Goal: Task Accomplishment & Management: Complete application form

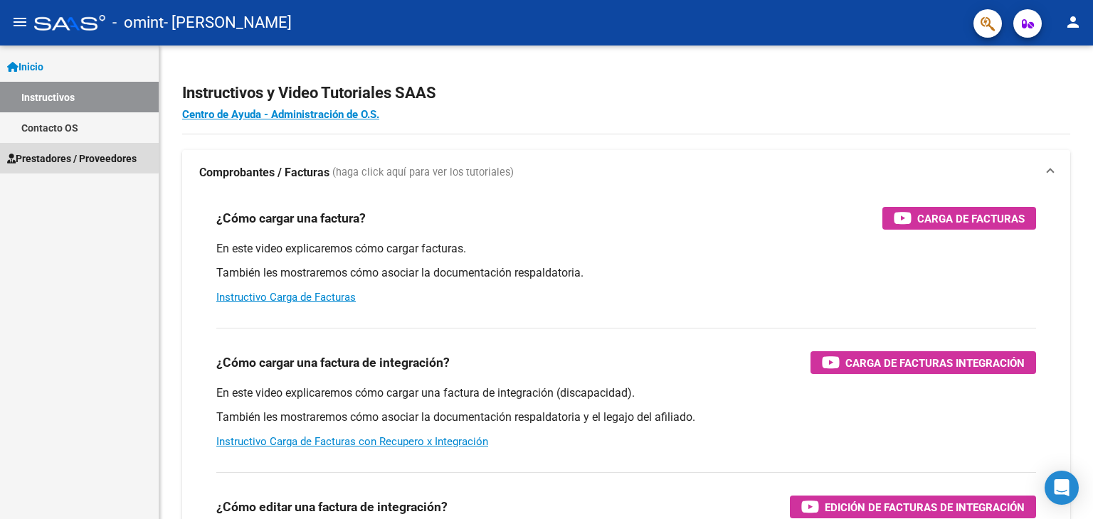
click at [74, 157] on span "Prestadores / Proveedores" at bounding box center [71, 159] width 129 height 16
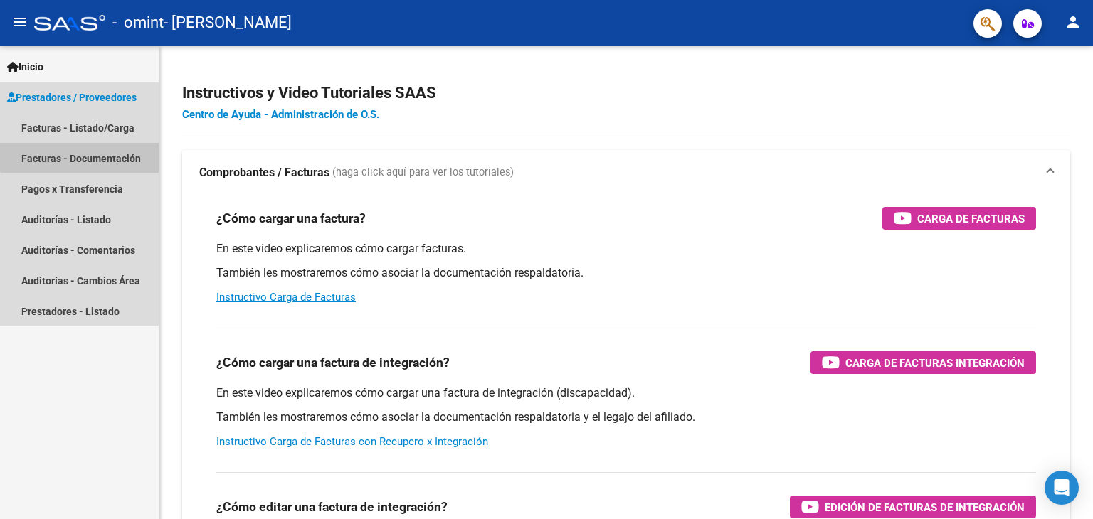
click at [98, 155] on link "Facturas - Documentación" at bounding box center [79, 158] width 159 height 31
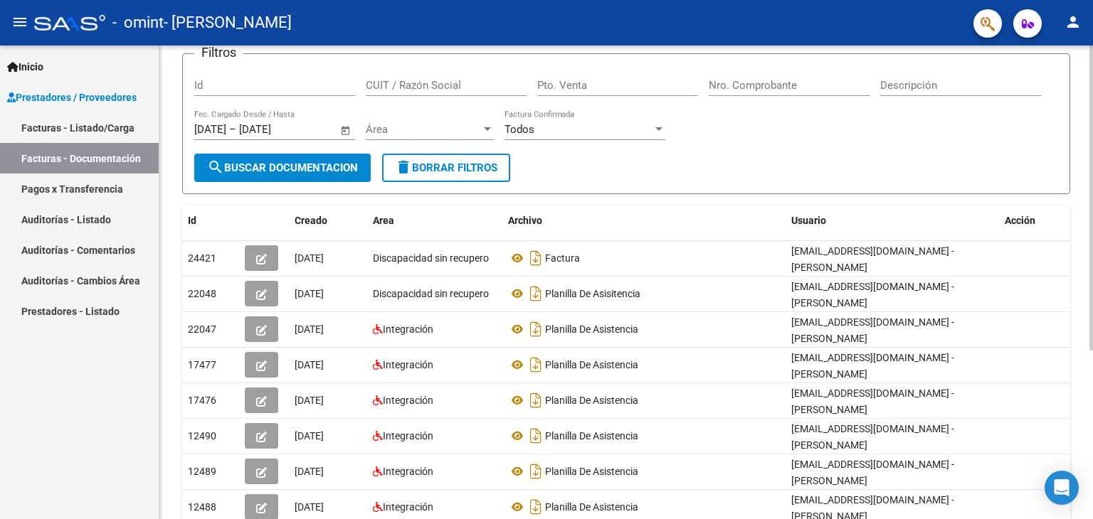
scroll to position [105, 0]
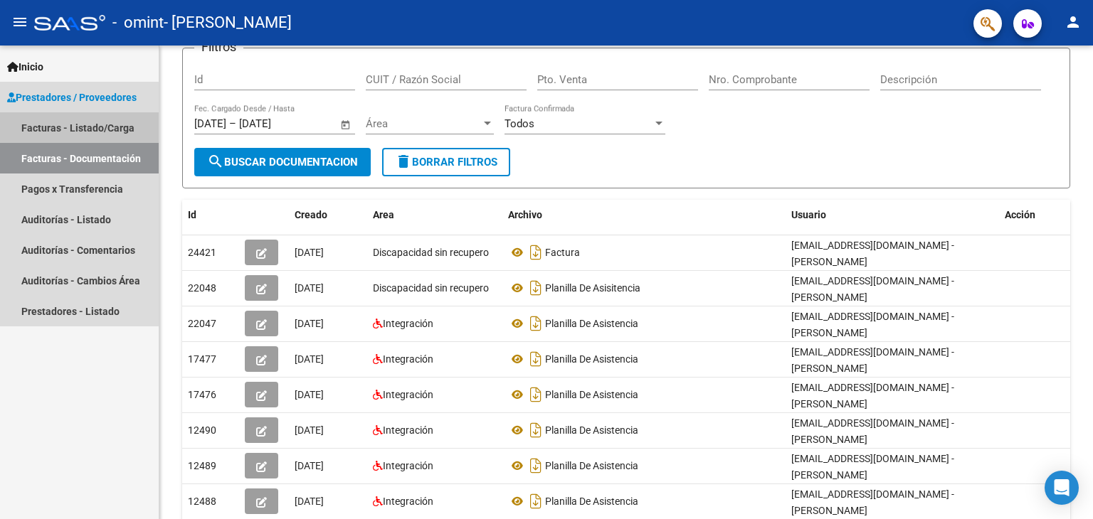
click at [73, 122] on link "Facturas - Listado/Carga" at bounding box center [79, 127] width 159 height 31
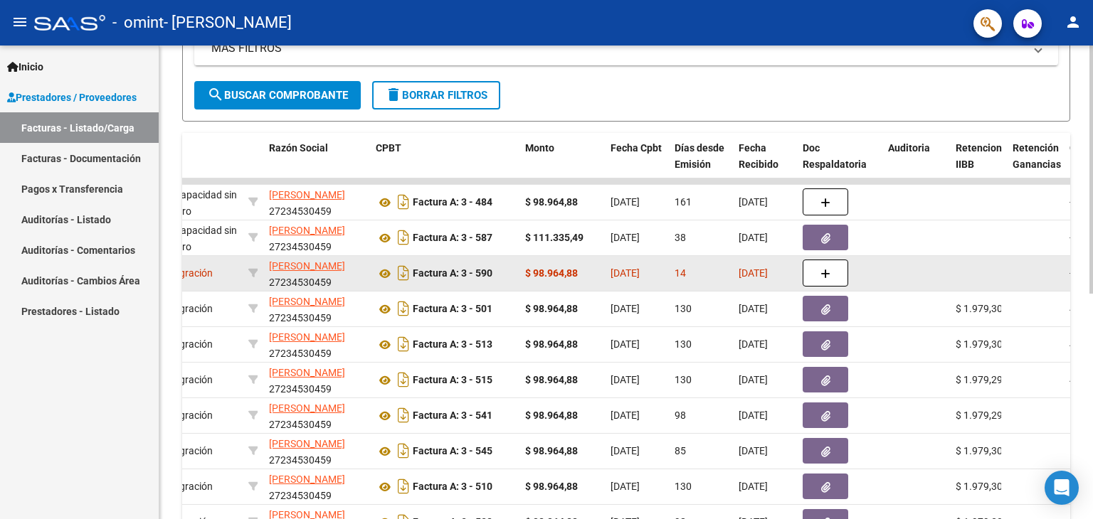
scroll to position [0, 319]
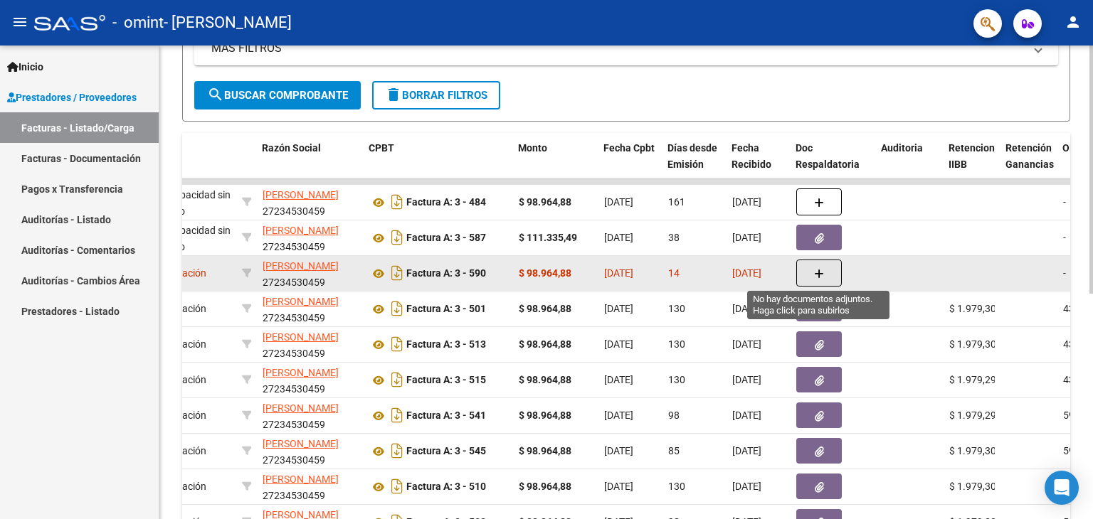
click at [825, 271] on button "button" at bounding box center [819, 273] width 46 height 27
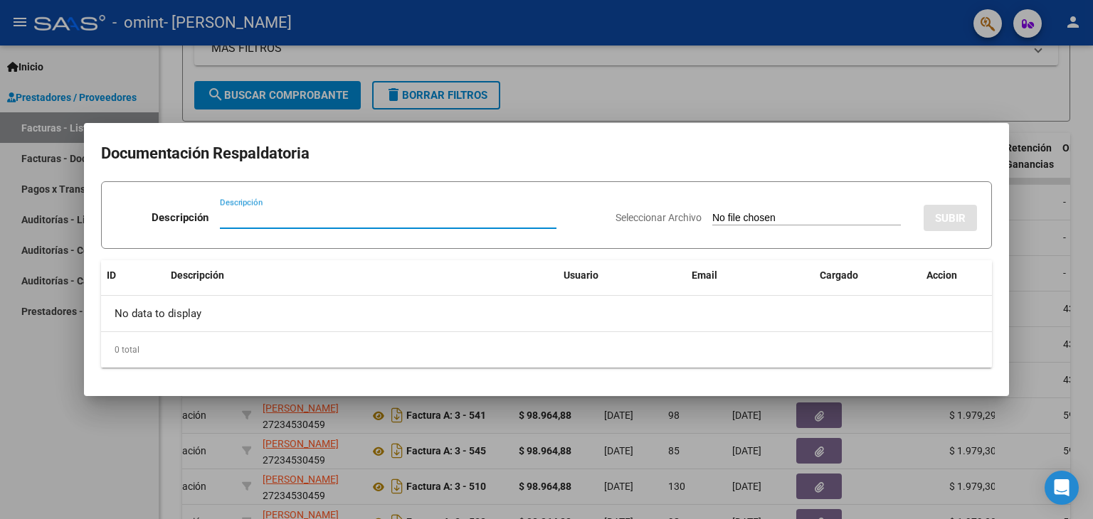
click at [431, 218] on input "Descripción" at bounding box center [388, 217] width 337 height 13
type input "Planilla de asistencia"
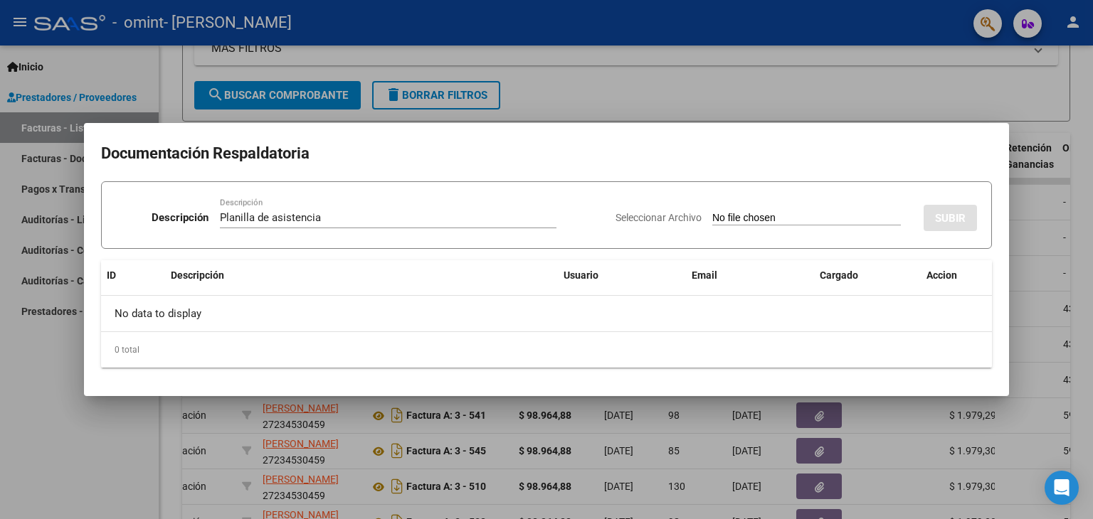
click at [748, 223] on input "Seleccionar Archivo" at bounding box center [806, 219] width 189 height 14
type input "C:\fakepath\PA 0725 [PERSON_NAME].pdf"
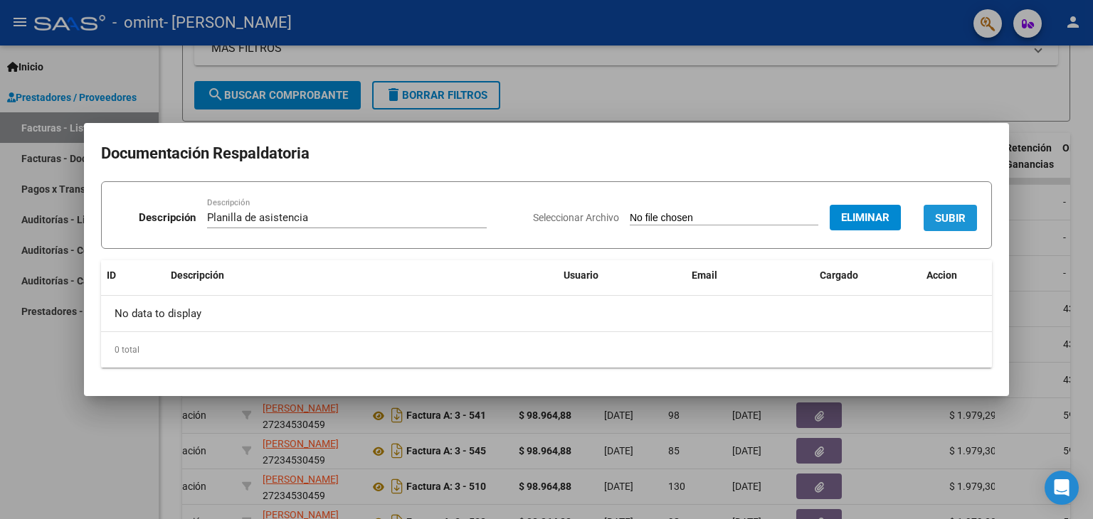
click at [958, 214] on span "SUBIR" at bounding box center [950, 218] width 31 height 13
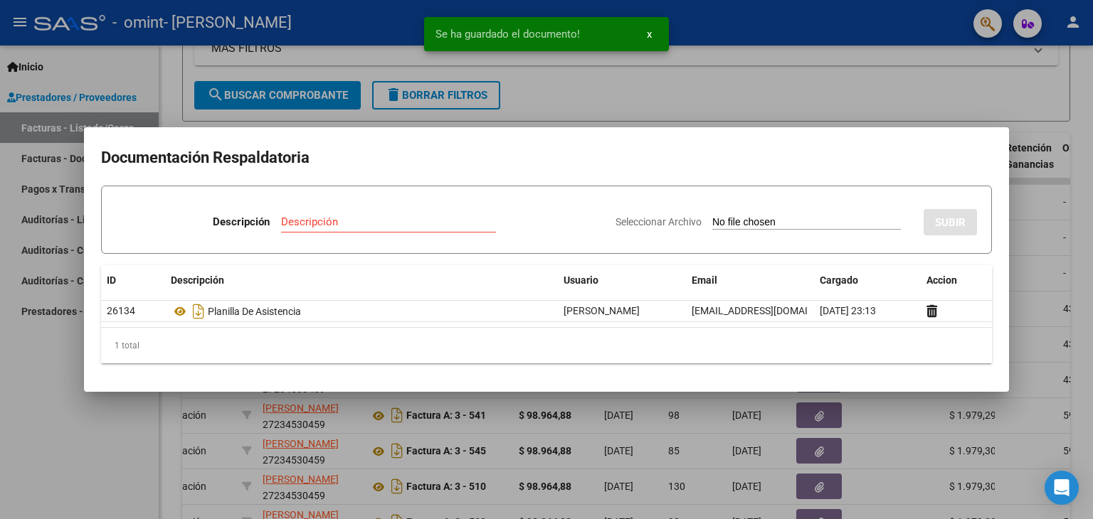
click at [847, 95] on div at bounding box center [546, 259] width 1093 height 519
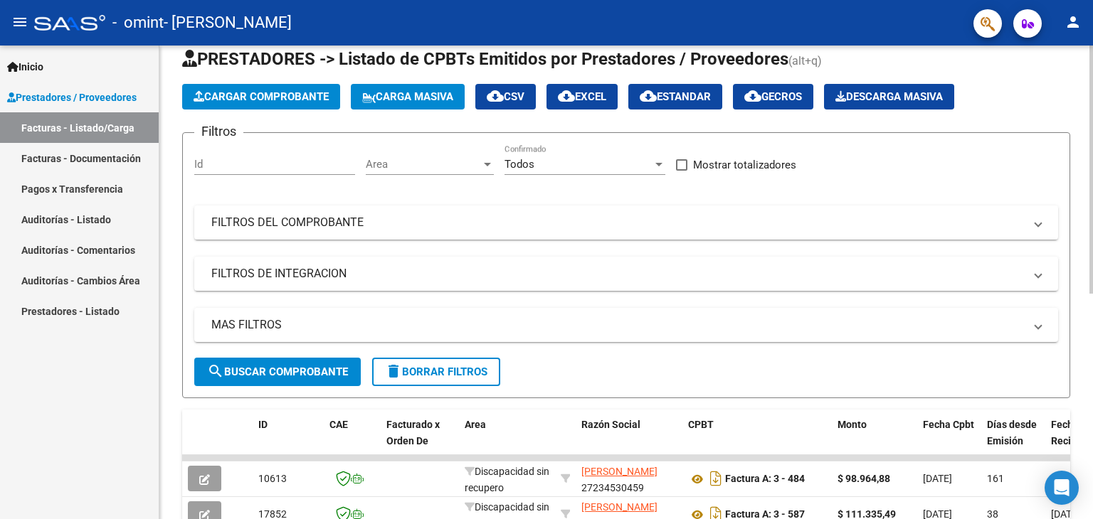
scroll to position [0, 0]
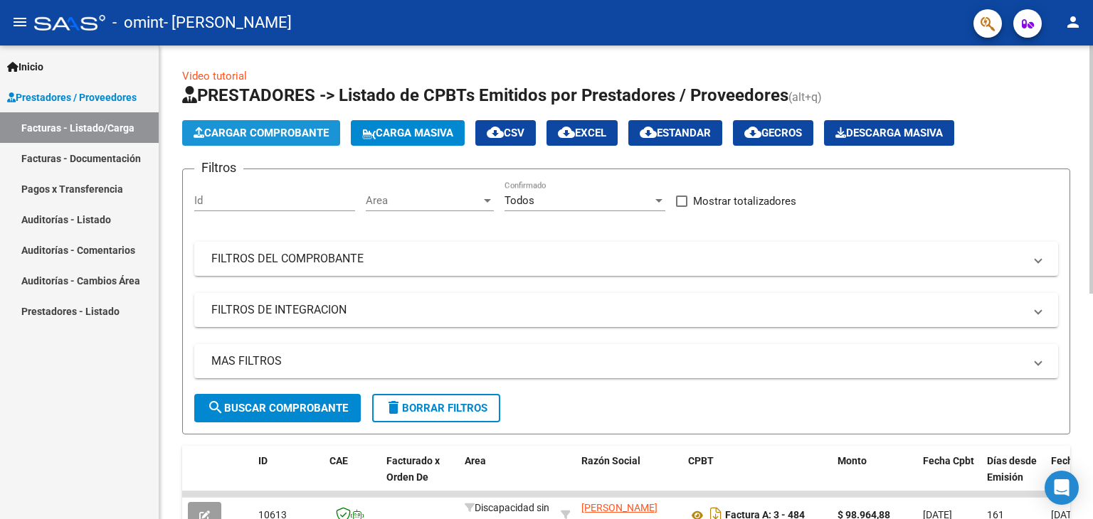
click at [295, 134] on span "Cargar Comprobante" at bounding box center [261, 133] width 135 height 13
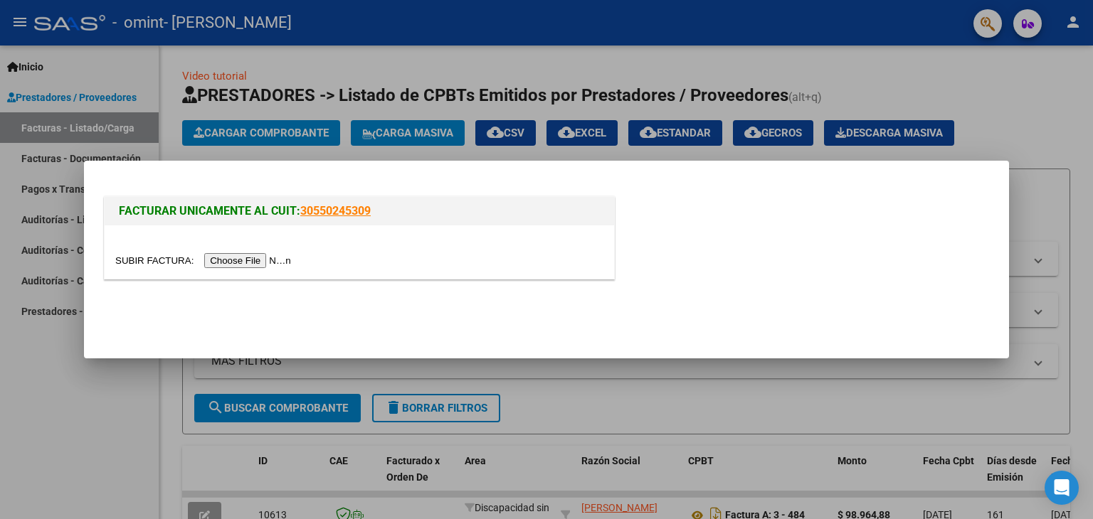
click at [237, 260] on input "file" at bounding box center [205, 260] width 180 height 15
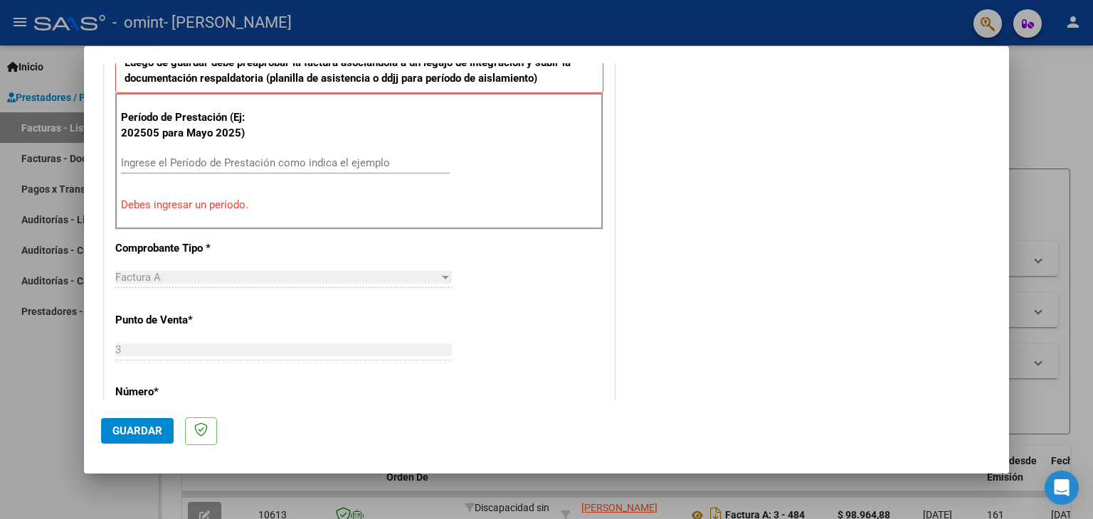
scroll to position [410, 0]
click at [302, 166] on input "Ingrese el Período de Prestación como indica el ejemplo" at bounding box center [285, 163] width 329 height 13
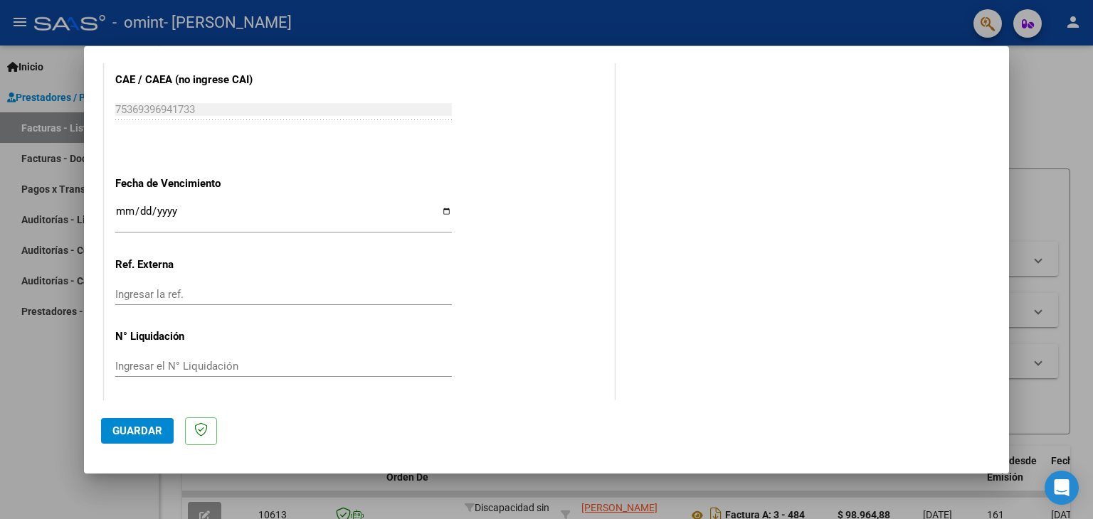
scroll to position [913, 0]
type input "202508"
click at [139, 431] on span "Guardar" at bounding box center [137, 431] width 50 height 13
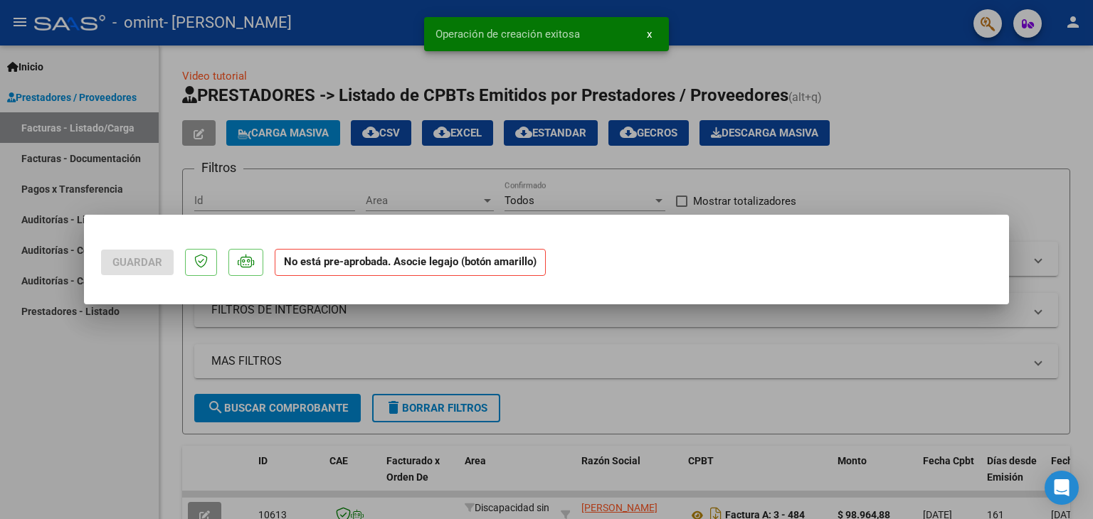
scroll to position [0, 0]
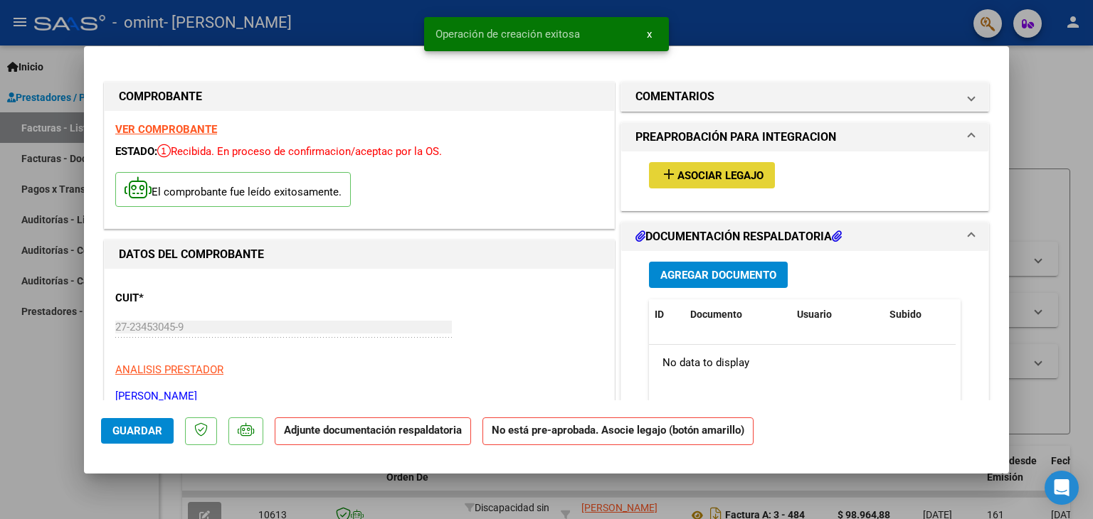
click at [741, 169] on span "Asociar Legajo" at bounding box center [720, 175] width 86 height 13
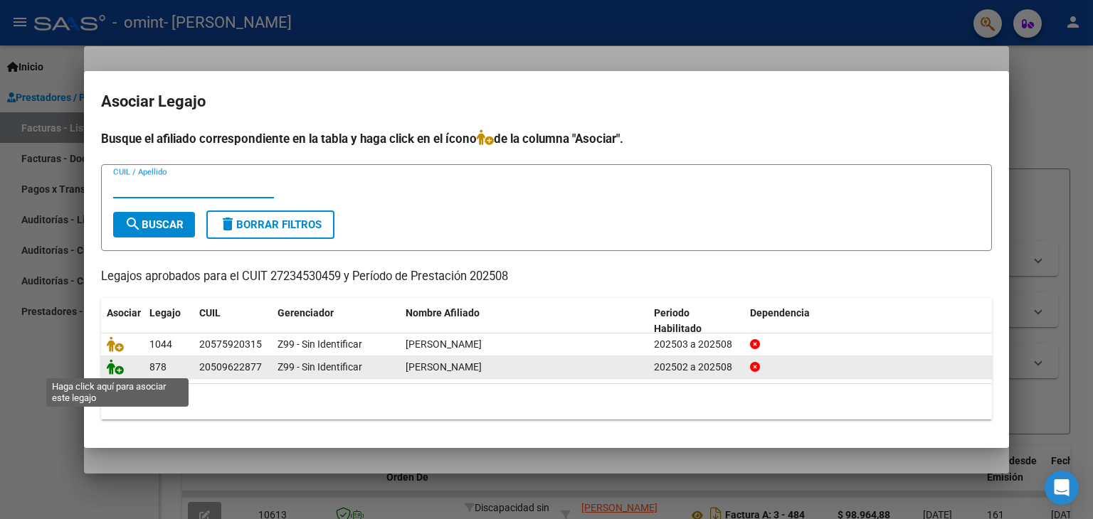
click at [118, 369] on icon at bounding box center [115, 367] width 17 height 16
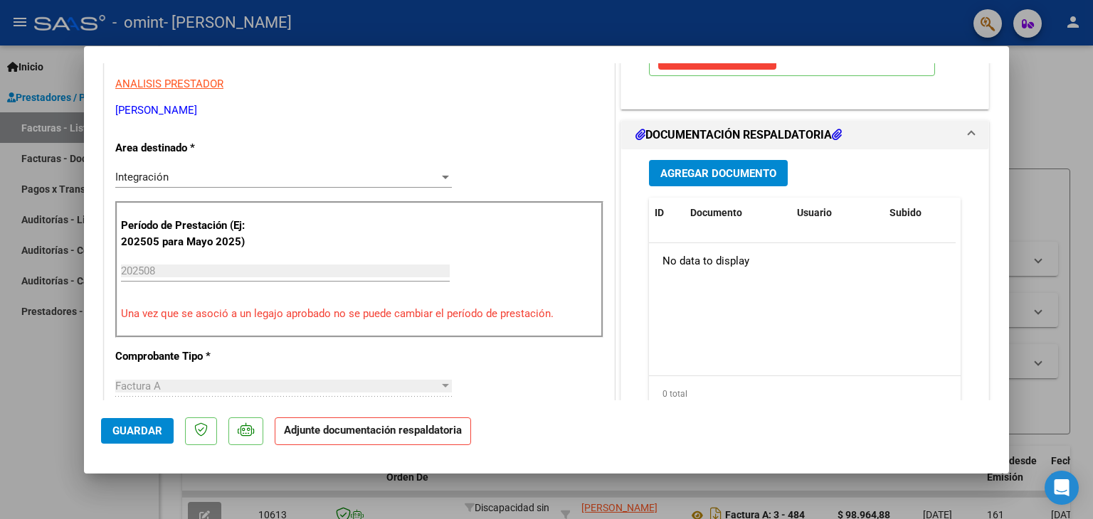
scroll to position [285, 0]
click at [669, 172] on span "Agregar Documento" at bounding box center [718, 174] width 116 height 13
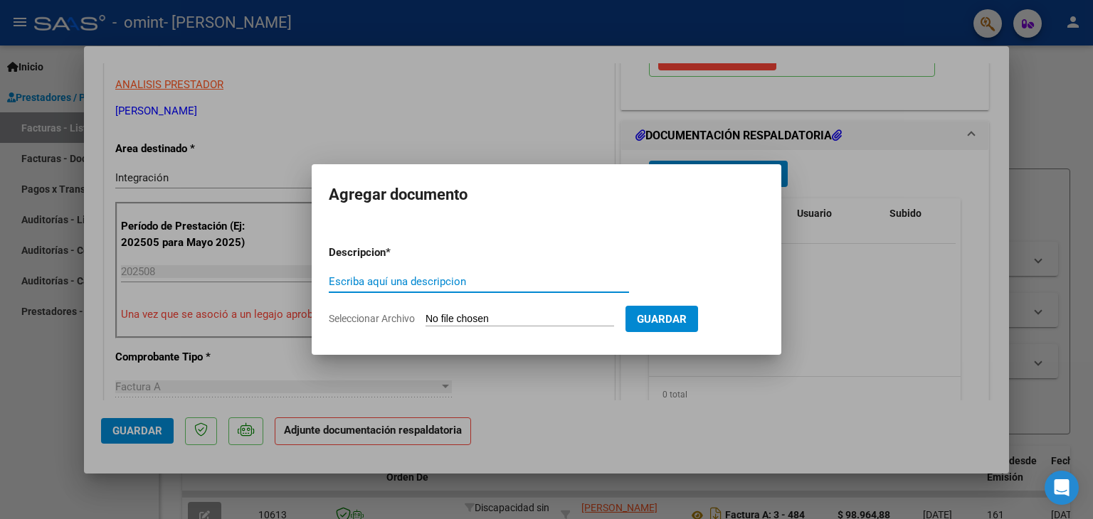
click at [461, 280] on input "Escriba aquí una descripcion" at bounding box center [479, 281] width 300 height 13
type input "Planilla de asistencia"
click at [522, 314] on input "Seleccionar Archivo" at bounding box center [519, 320] width 189 height 14
type input "C:\fakepath\PA 0825 [PERSON_NAME].pdf"
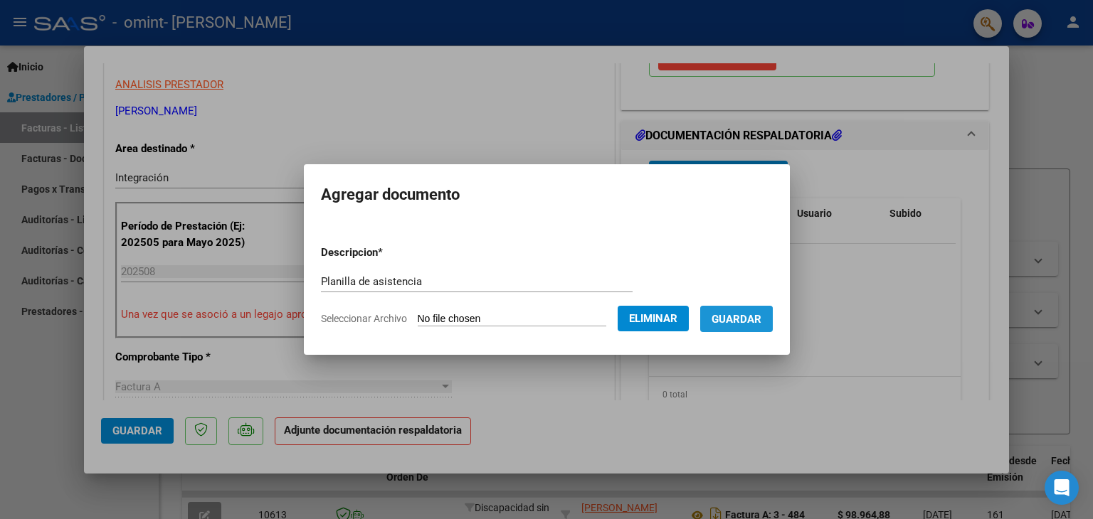
click at [746, 322] on span "Guardar" at bounding box center [736, 319] width 50 height 13
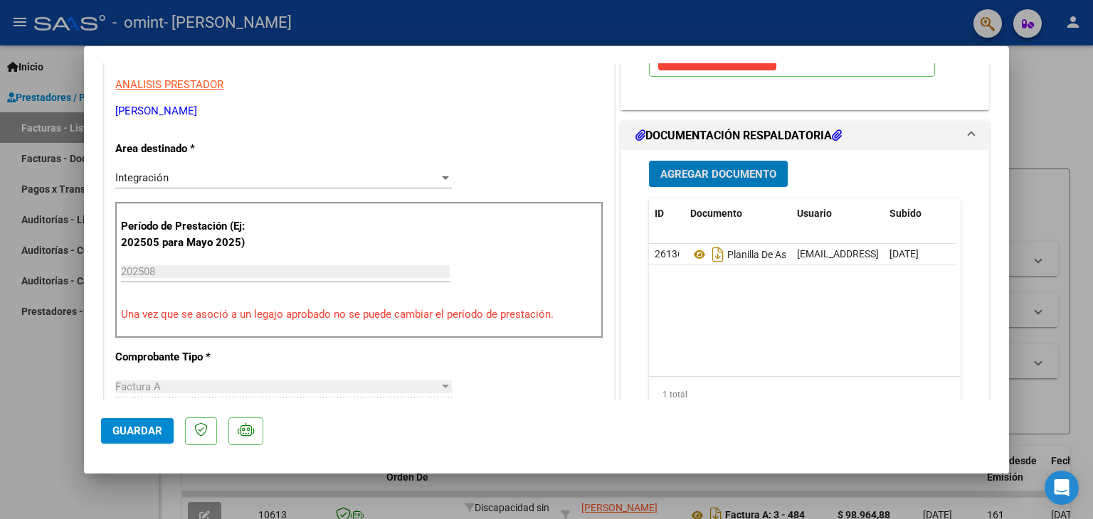
scroll to position [0, 0]
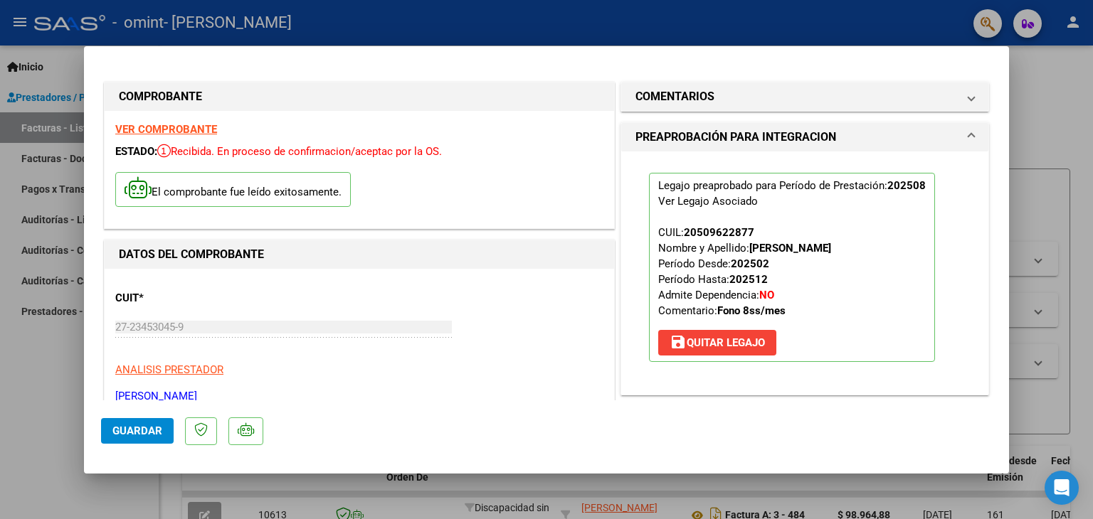
click at [778, 17] on div at bounding box center [546, 259] width 1093 height 519
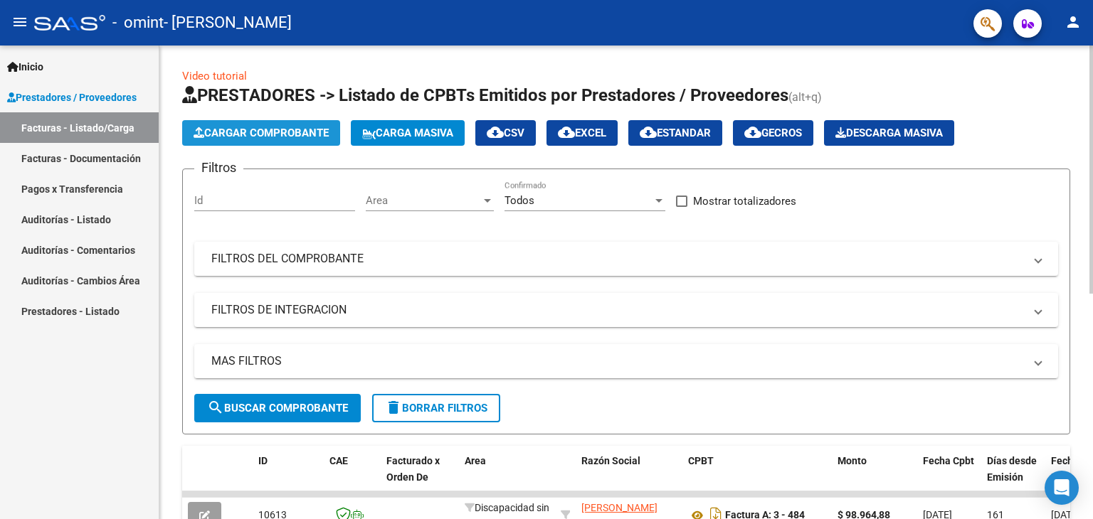
click at [302, 139] on span "Cargar Comprobante" at bounding box center [261, 133] width 135 height 13
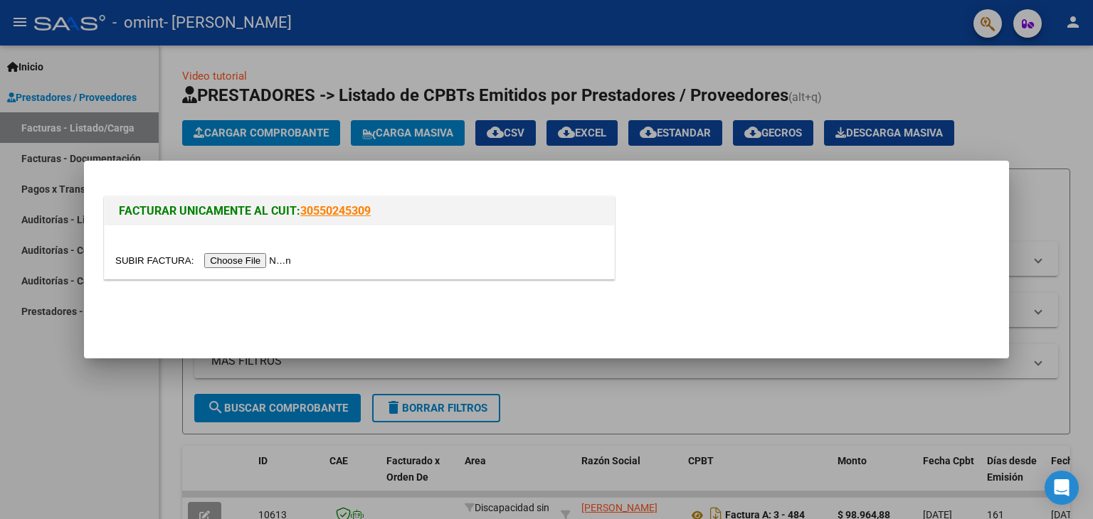
click at [250, 259] on input "file" at bounding box center [205, 260] width 180 height 15
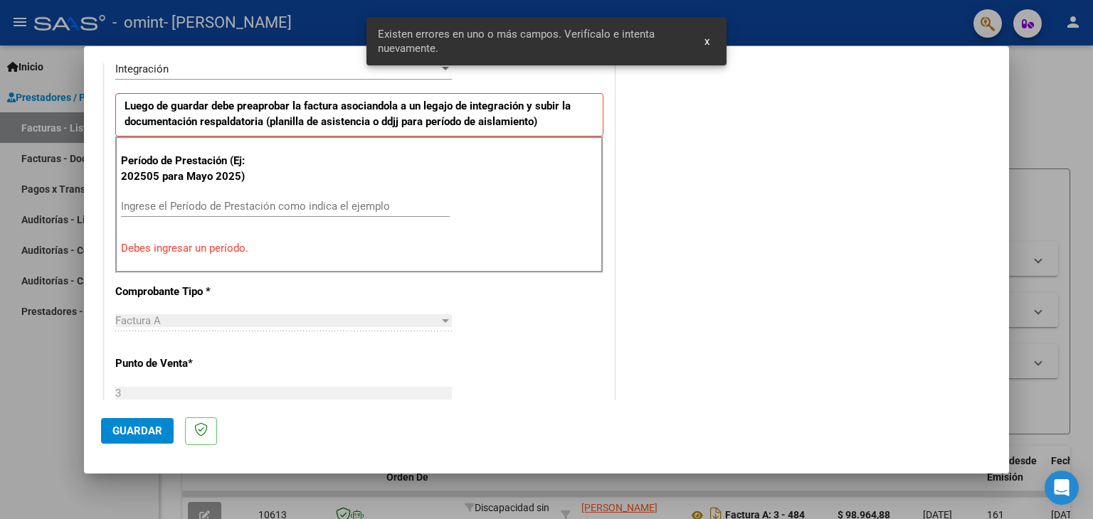
scroll to position [368, 0]
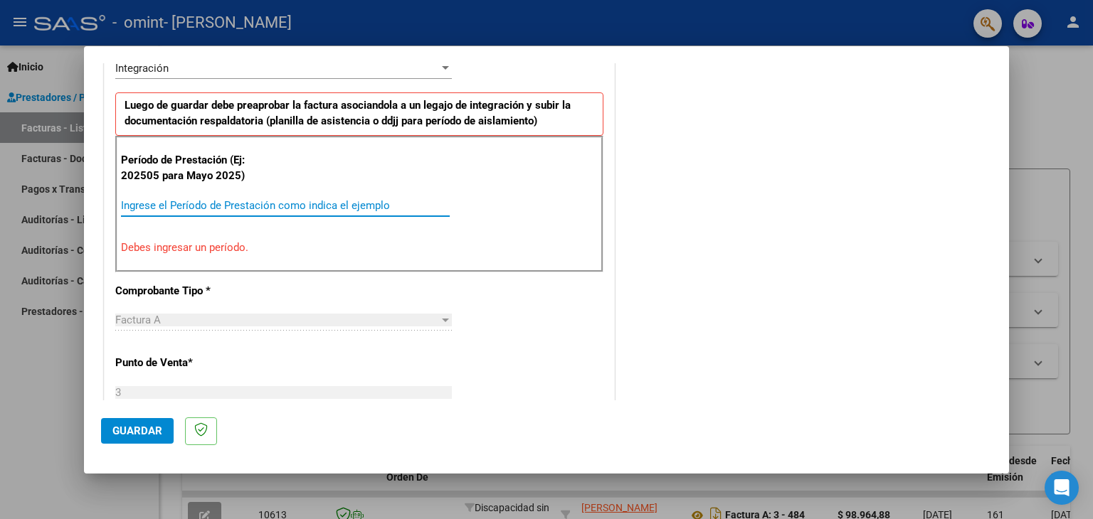
click at [288, 200] on input "Ingrese el Período de Prestación como indica el ejemplo" at bounding box center [285, 205] width 329 height 13
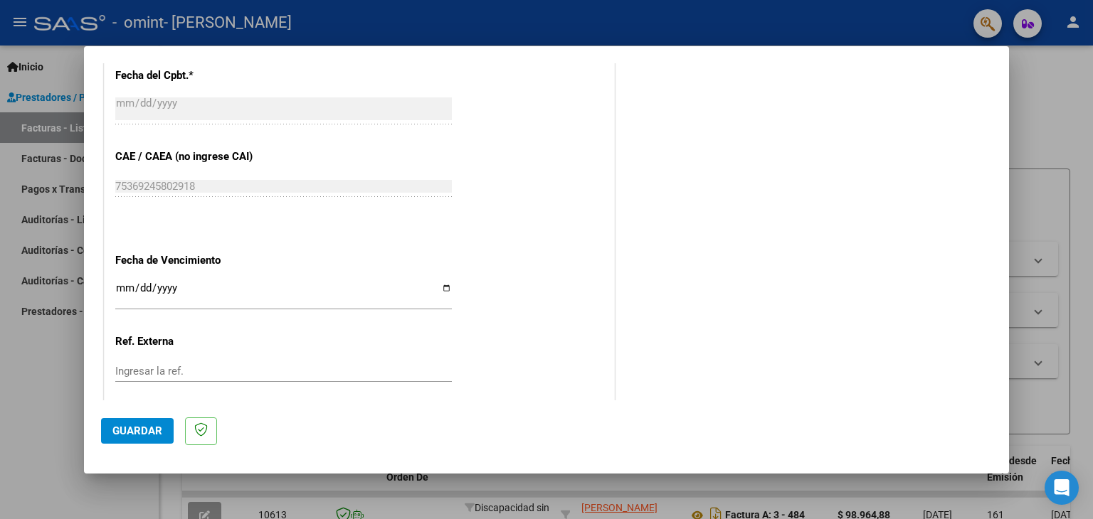
scroll to position [913, 0]
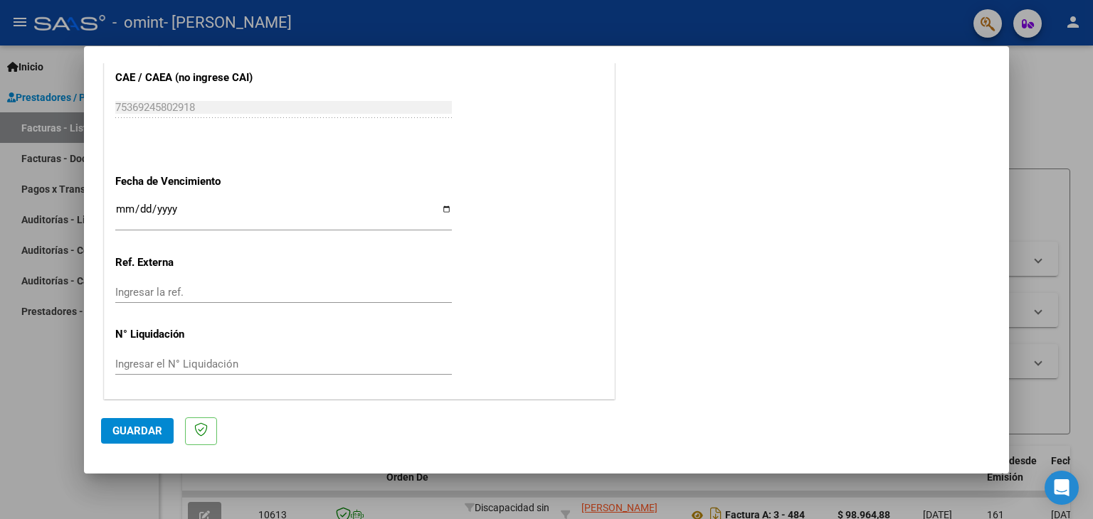
type input "202508"
click at [139, 434] on span "Guardar" at bounding box center [137, 431] width 50 height 13
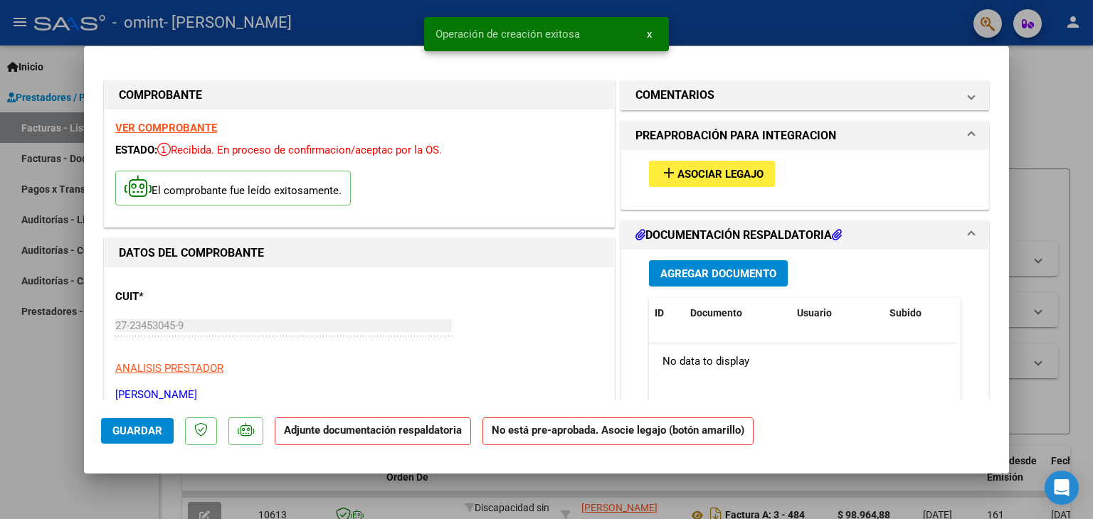
scroll to position [6, 0]
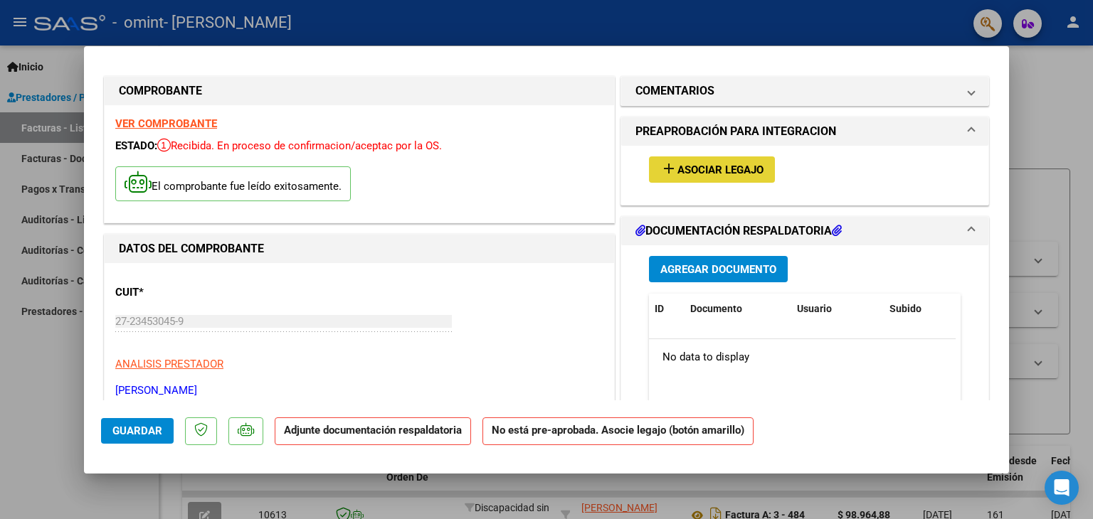
click at [681, 166] on span "Asociar Legajo" at bounding box center [720, 170] width 86 height 13
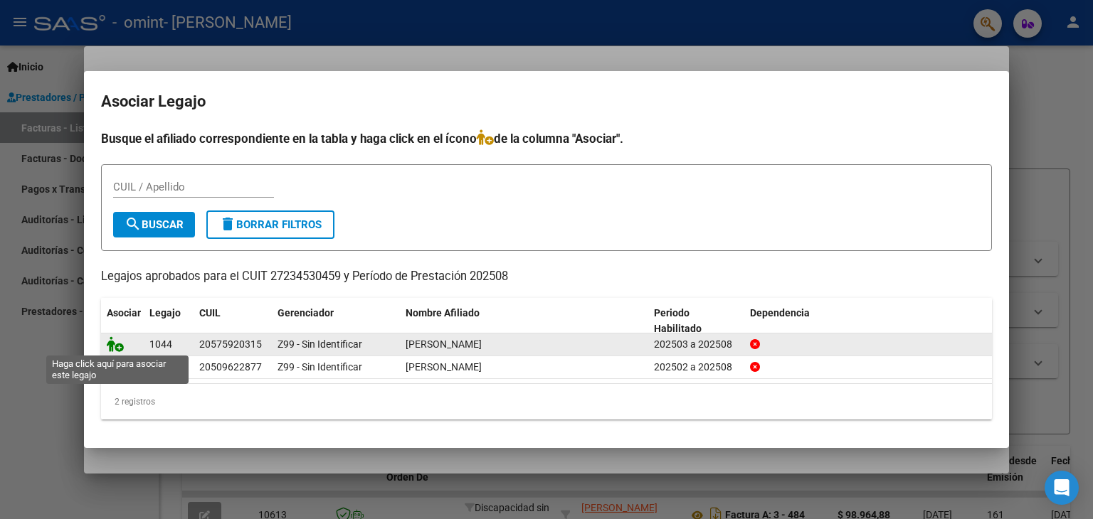
click at [115, 345] on icon at bounding box center [115, 345] width 17 height 16
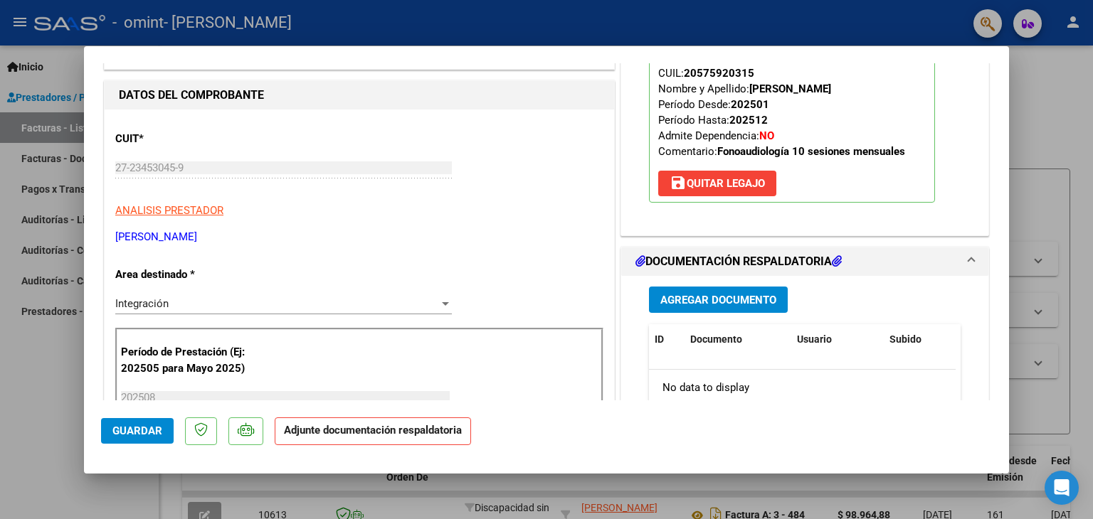
scroll to position [196, 0]
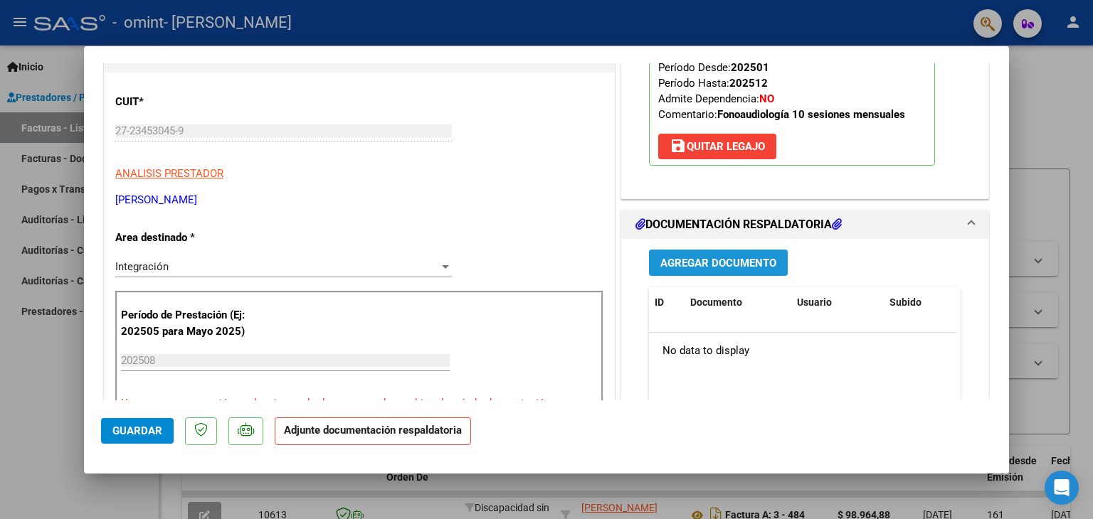
click at [738, 267] on span "Agregar Documento" at bounding box center [718, 263] width 116 height 13
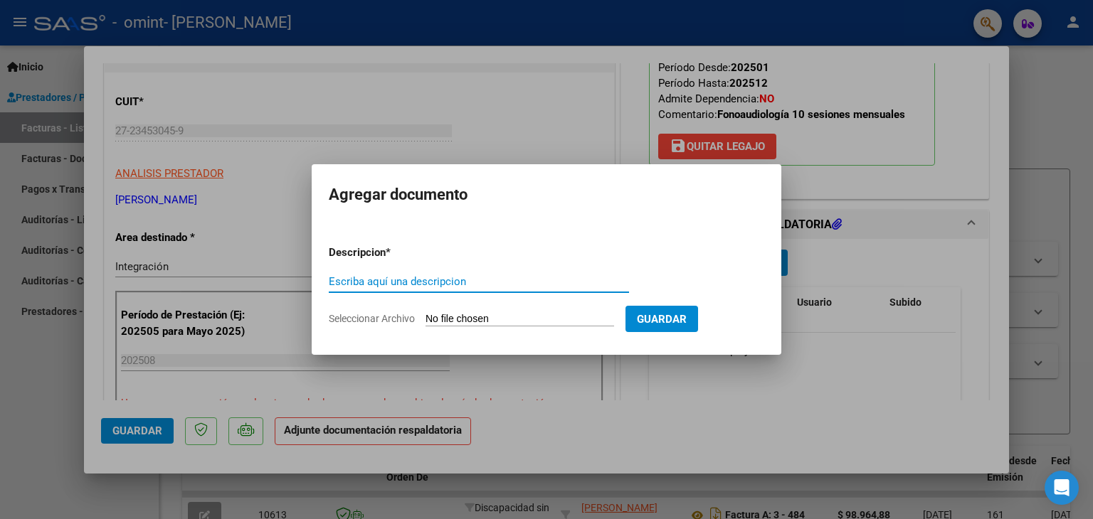
click at [554, 284] on input "Escriba aquí una descripcion" at bounding box center [479, 281] width 300 height 13
type input "planilla de asistencia"
click at [526, 320] on input "Seleccionar Archivo" at bounding box center [519, 320] width 189 height 14
type input "C:\fakepath\PA 0825 [PERSON_NAME].pdf"
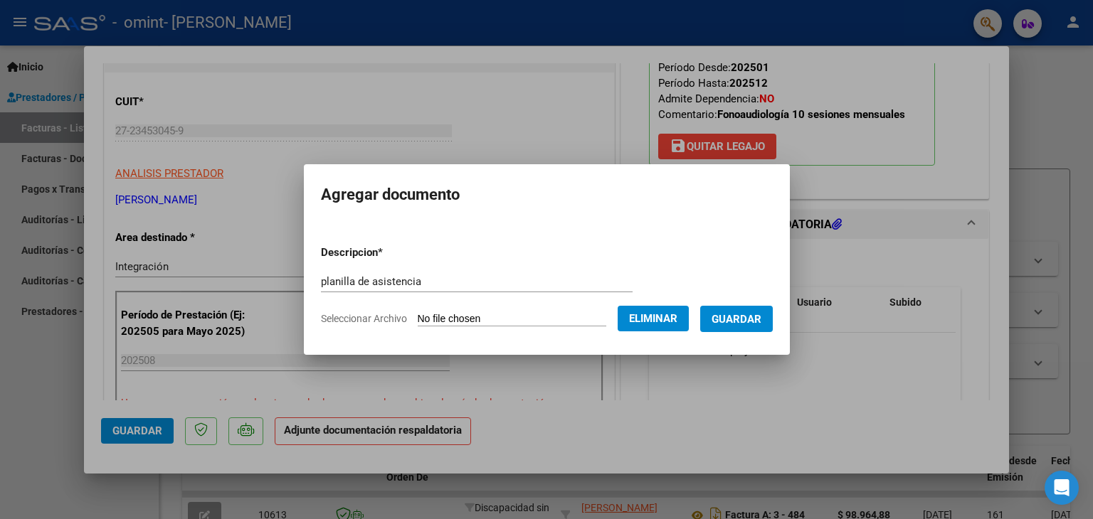
click at [732, 321] on span "Guardar" at bounding box center [736, 319] width 50 height 13
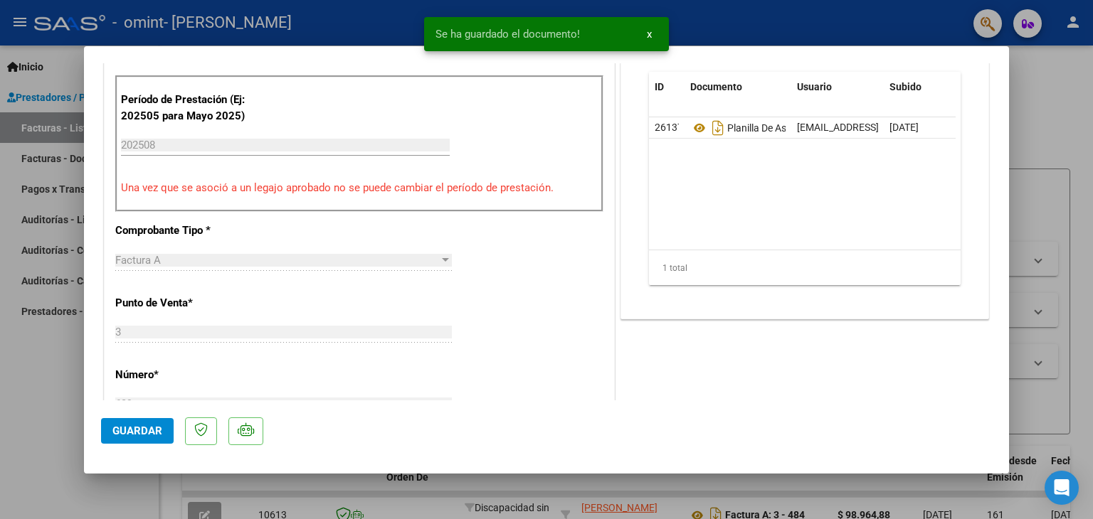
scroll to position [746, 0]
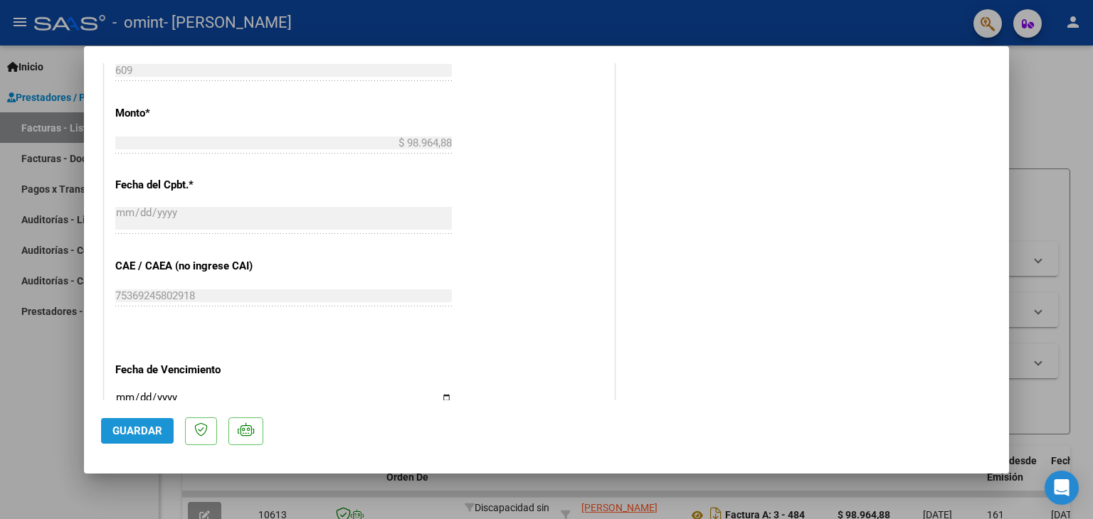
click at [125, 430] on span "Guardar" at bounding box center [137, 431] width 50 height 13
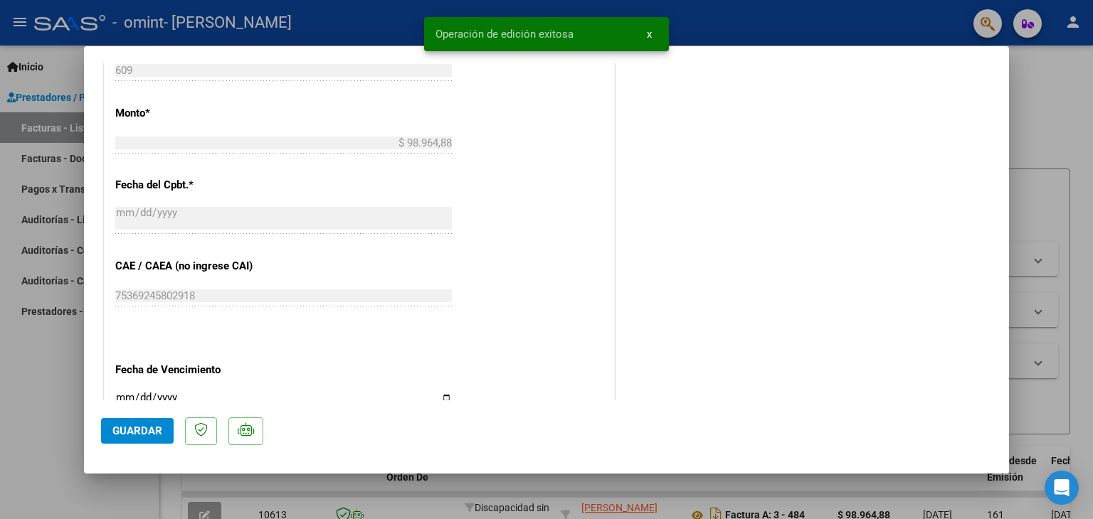
click at [567, 120] on div "CUIT * 27-23453045-9 Ingresar CUIT ANALISIS PRESTADOR [DEMOGRAPHIC_DATA][PERSON…" at bounding box center [359, 55] width 509 height 1064
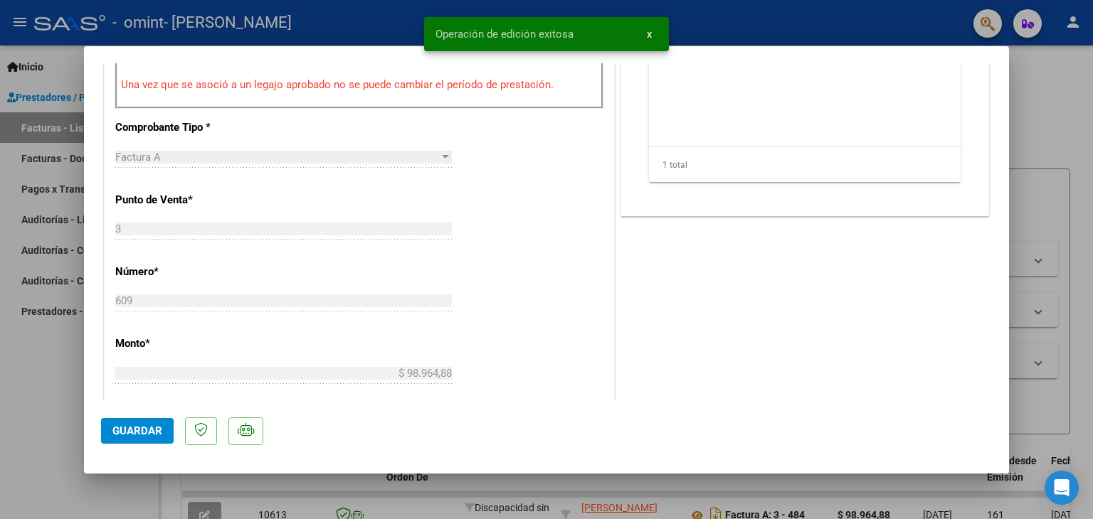
scroll to position [293, 0]
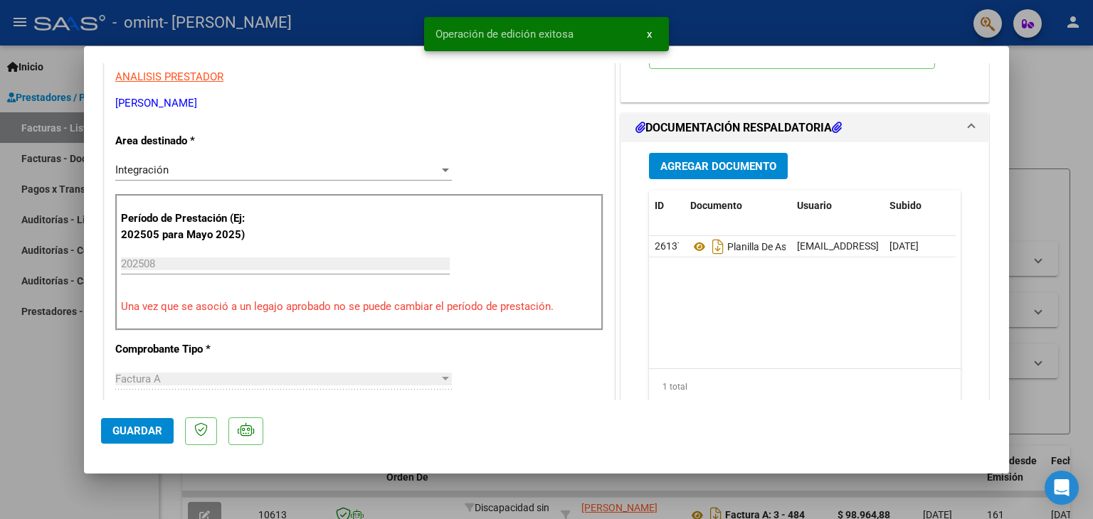
click at [868, 23] on div at bounding box center [546, 259] width 1093 height 519
type input "$ 0,00"
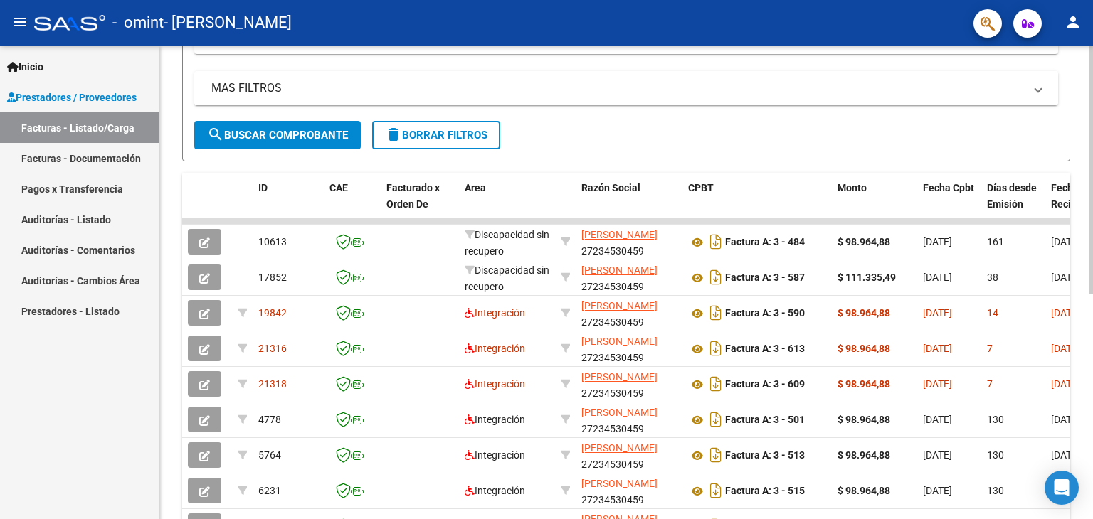
scroll to position [284, 0]
